Goal: Navigation & Orientation: Find specific page/section

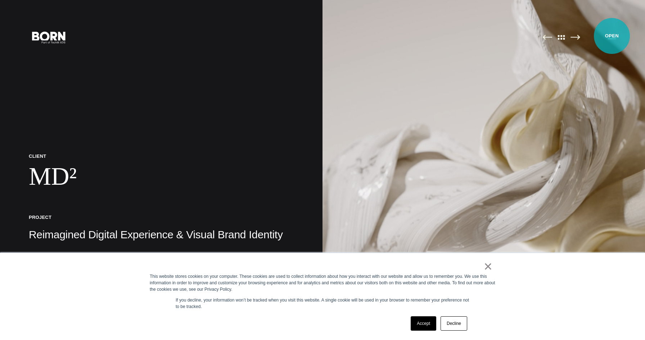
click at [612, 36] on button "Primary Menu" at bounding box center [611, 37] width 17 height 15
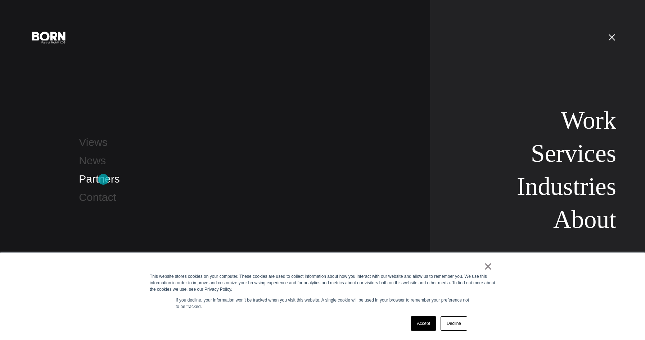
click at [103, 180] on link "Partners" at bounding box center [99, 179] width 41 height 12
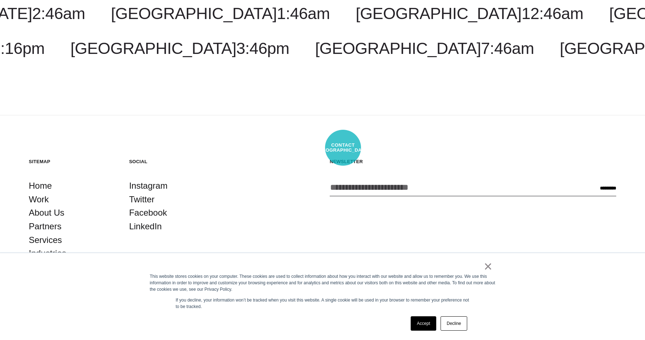
scroll to position [1321, 0]
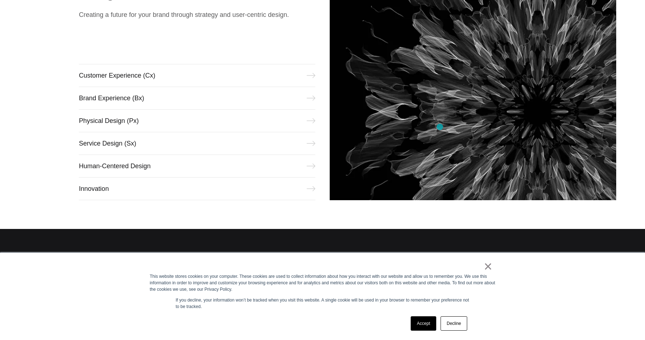
scroll to position [409, 0]
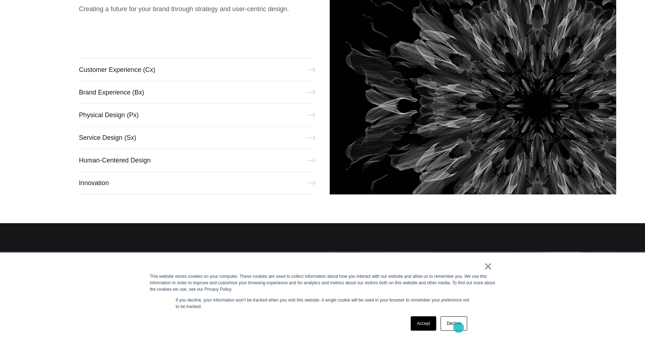
click at [459, 328] on link "Decline" at bounding box center [454, 324] width 27 height 14
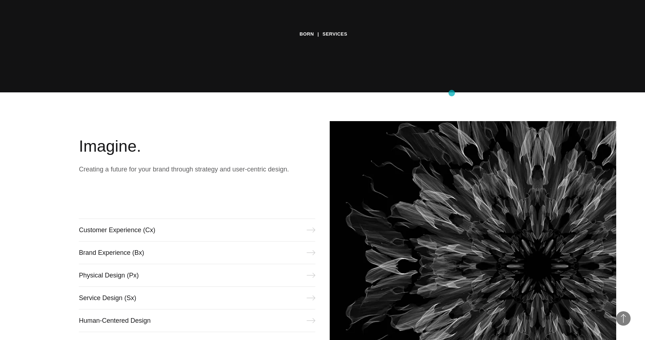
scroll to position [224, 0]
